Goal: Task Accomplishment & Management: Complete application form

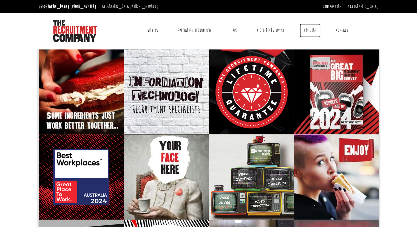
click at [314, 32] on link "The Jobs" at bounding box center [310, 31] width 21 height 14
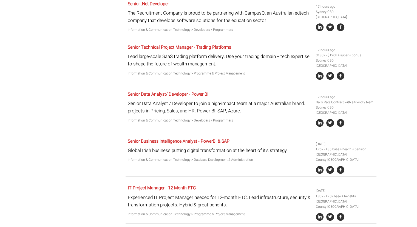
scroll to position [615, 0]
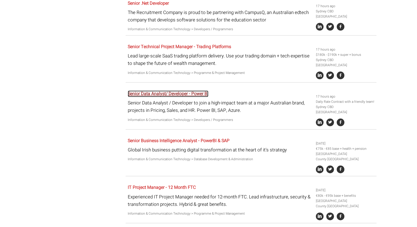
click at [201, 90] on link "Senior Data Analyst/ Developer - Power BI" at bounding box center [168, 93] width 81 height 7
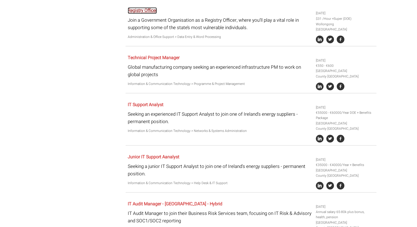
scroll to position [1027, 0]
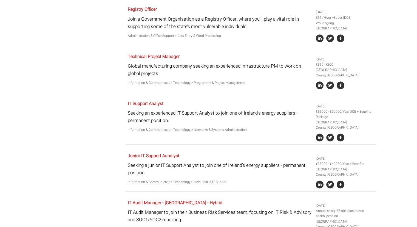
drag, startPoint x: 177, startPoint y: 152, endPoint x: 44, endPoint y: 160, distance: 132.5
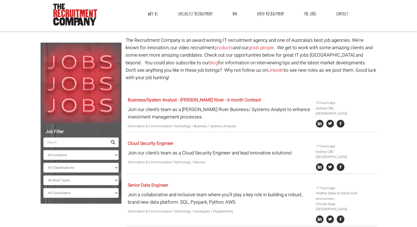
scroll to position [0, 0]
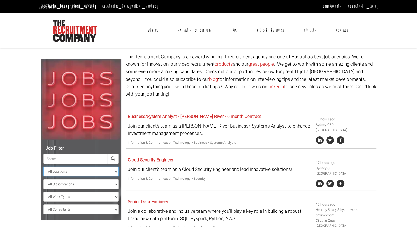
click at [58, 172] on select "All Locations Sydney Melbourne Ireland Sydney CBD Parramatta Circular Quay Nort…" at bounding box center [80, 171] width 75 height 10
select select "[GEOGRAPHIC_DATA]"
click at [43, 166] on select "All Locations Sydney Melbourne Ireland Sydney CBD Parramatta Circular Quay Nort…" at bounding box center [80, 171] width 75 height 10
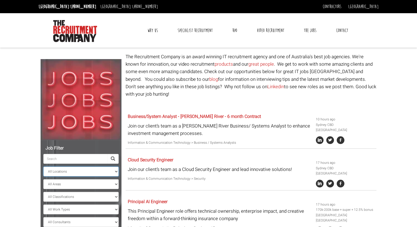
scroll to position [80, 0]
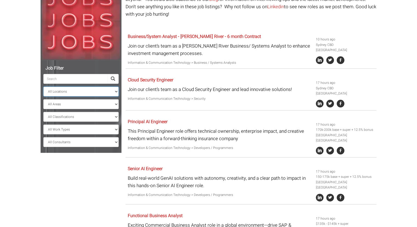
click at [47, 91] on select "All Locations Sydney Melbourne Ireland Sydney CBD Parramatta Circular Quay Nort…" at bounding box center [80, 91] width 75 height 10
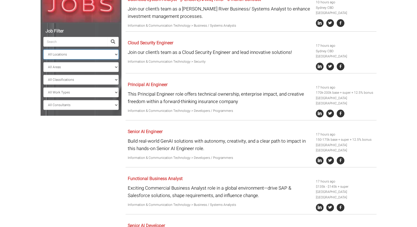
scroll to position [117, 0]
click at [58, 57] on select "All Locations Sydney Melbourne Ireland Sydney CBD Parramatta Circular Quay Nort…" at bounding box center [80, 54] width 75 height 10
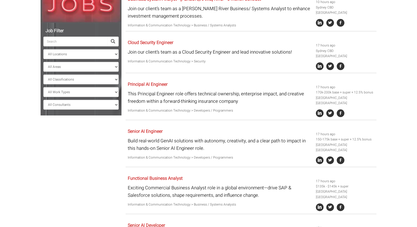
click at [0, 137] on body "Sydney: +61 2 8346 6700 Dublin: +353 1 697 2548 Contractors Timesheets Why Cont…" at bounding box center [208, 161] width 417 height 556
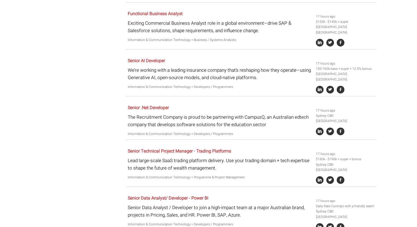
scroll to position [329, 0]
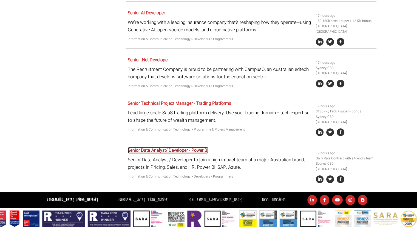
click at [156, 147] on link "Senior Data Analyst/ Developer - Power BI" at bounding box center [168, 150] width 81 height 7
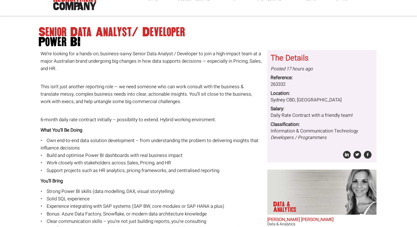
scroll to position [37, 0]
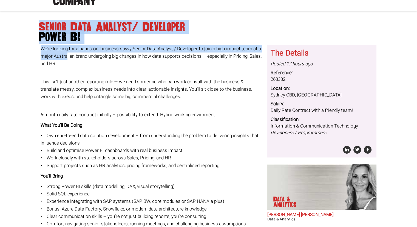
drag, startPoint x: 38, startPoint y: 23, endPoint x: 67, endPoint y: 57, distance: 45.1
click at [67, 57] on div "Senior Data Analyst/ Developer Power BI We’re looking for a hands-on, business-…" at bounding box center [208, 179] width 344 height 326
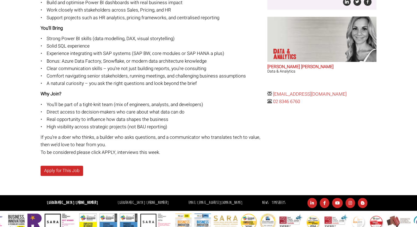
scroll to position [185, 0]
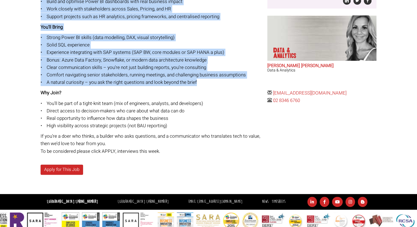
click at [207, 80] on p "• Strong Power BI skills (data modelling, DAX, visual storytelling) • Solid SQL…" at bounding box center [152, 60] width 223 height 52
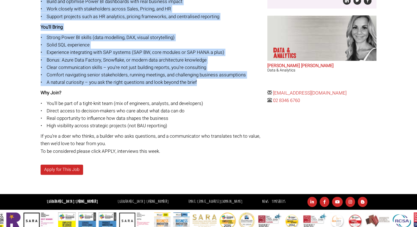
copy div "Senior Data Analyst/ Developer Power BI We’re looking for a hands-on, business-…"
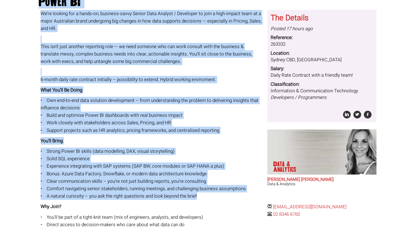
scroll to position [193, 0]
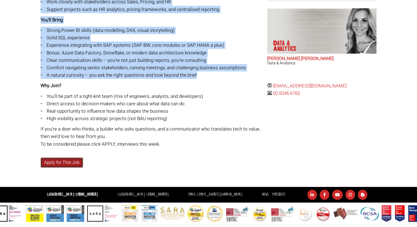
click at [70, 158] on link "Apply for This Job" at bounding box center [62, 162] width 43 height 10
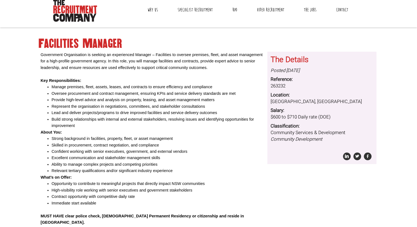
scroll to position [64, 0]
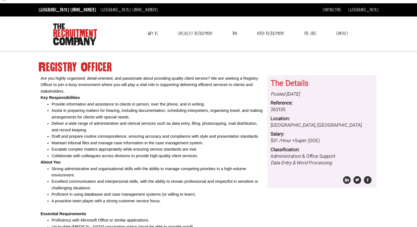
scroll to position [40, 0]
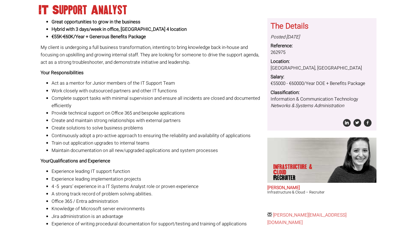
scroll to position [53, 0]
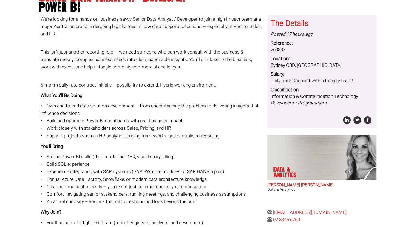
scroll to position [66, 0]
